Goal: Navigation & Orientation: Find specific page/section

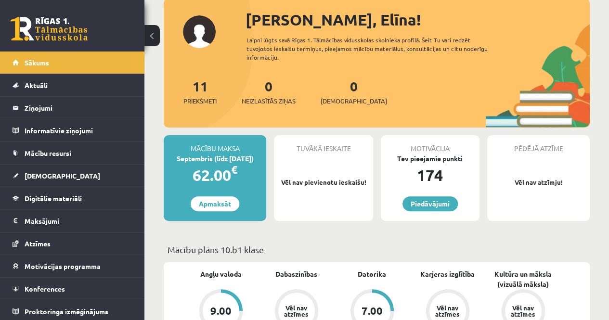
scroll to position [48, 0]
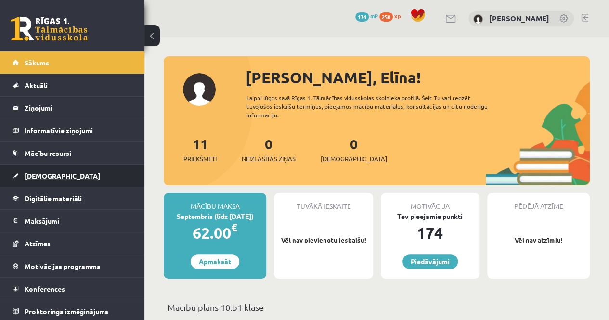
click at [22, 177] on link "[DEMOGRAPHIC_DATA]" at bounding box center [73, 176] width 120 height 22
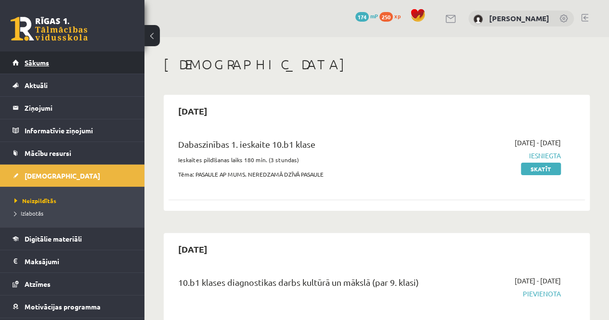
click at [64, 68] on link "Sākums" at bounding box center [73, 62] width 120 height 22
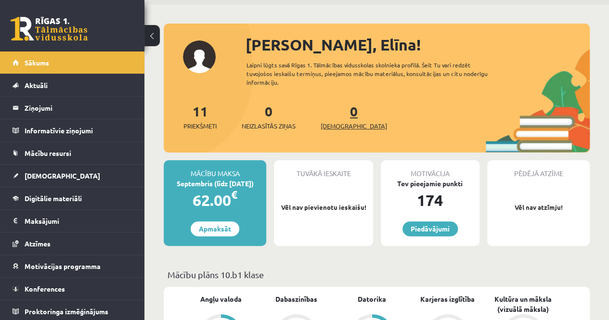
scroll to position [48, 0]
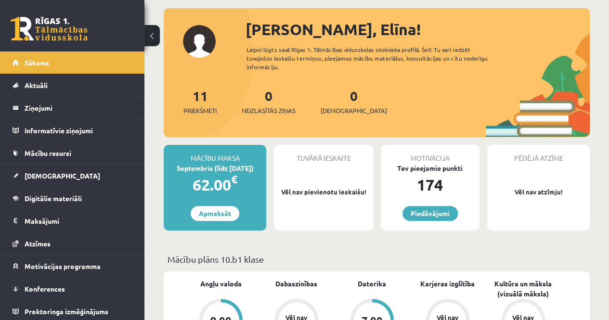
drag, startPoint x: 324, startPoint y: 99, endPoint x: 370, endPoint y: 95, distance: 45.9
click at [370, 95] on div "11 Priekšmeti 0 Neizlasītās ziņas 0 Ieskaites" at bounding box center [377, 111] width 426 height 51
click at [401, 77] on div "Sveika, Elīna! Laipni lūgts savā Rīgas 1. Tālmācības vidusskolas skolnieka prof…" at bounding box center [377, 77] width 426 height 119
